Goal: Task Accomplishment & Management: Manage account settings

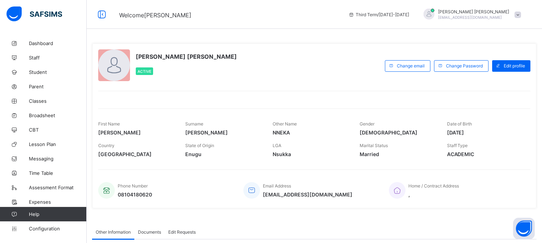
click at [521, 17] on span at bounding box center [518, 15] width 7 height 7
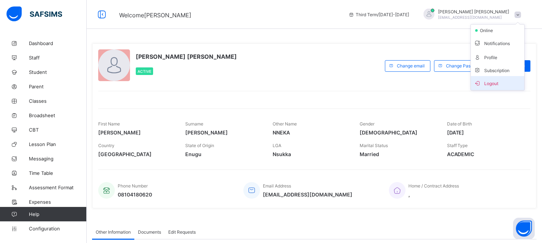
click at [502, 81] on span "Logout" at bounding box center [498, 83] width 48 height 8
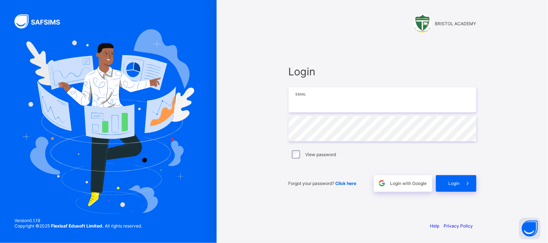
click at [313, 103] on input "email" at bounding box center [383, 99] width 188 height 25
type input "**********"
click at [440, 182] on div "Login" at bounding box center [456, 184] width 40 height 17
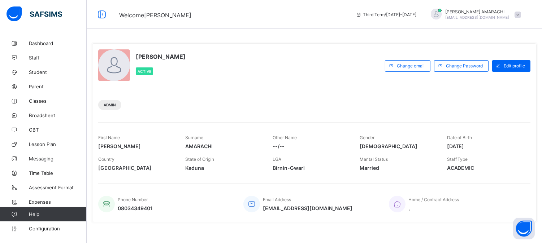
click at [521, 16] on span at bounding box center [518, 15] width 7 height 7
click at [497, 68] on span "Subscription" at bounding box center [492, 70] width 36 height 5
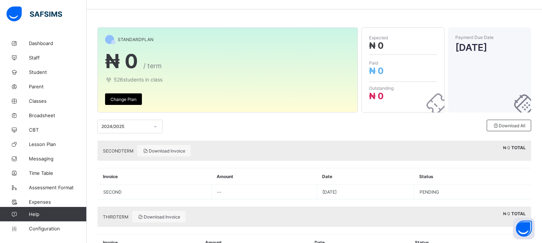
scroll to position [20, 0]
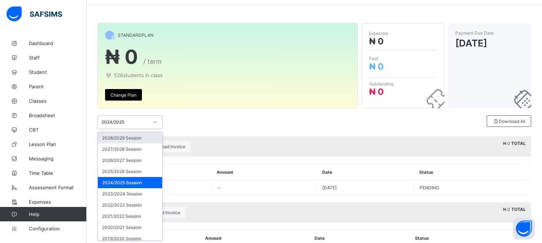
click at [158, 127] on div at bounding box center [155, 123] width 12 height 12
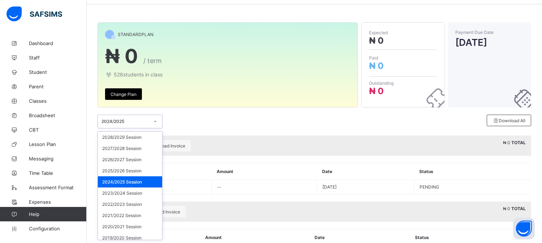
click at [124, 179] on div "2024/2025 Session" at bounding box center [130, 182] width 64 height 11
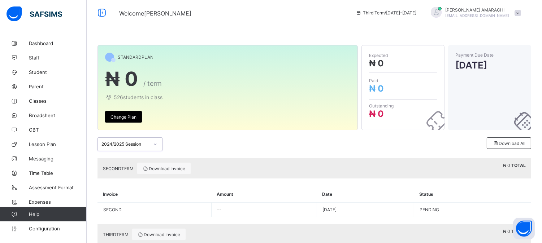
scroll to position [0, 0]
